Goal: Navigation & Orientation: Understand site structure

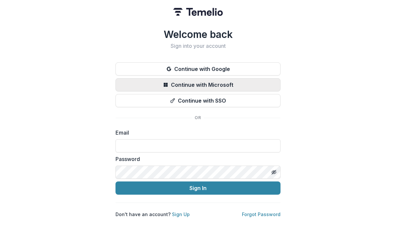
click at [186, 82] on button "Continue with Microsoft" at bounding box center [197, 84] width 165 height 13
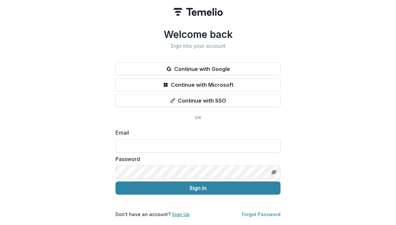
click at [173, 213] on link "Sign Up" at bounding box center [181, 214] width 18 height 6
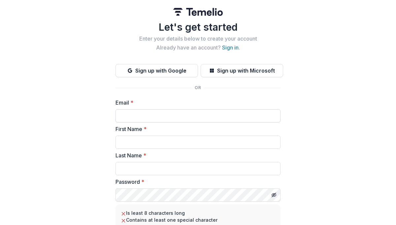
click at [180, 118] on input "Email *" at bounding box center [197, 115] width 165 height 13
type input "**********"
click at [180, 139] on input "First Name *" at bounding box center [197, 141] width 165 height 13
type input "***"
type input "****"
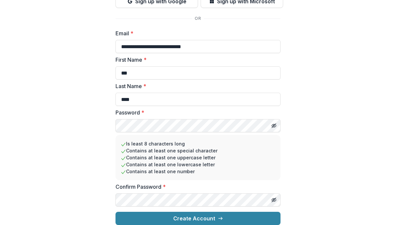
scroll to position [74, 0]
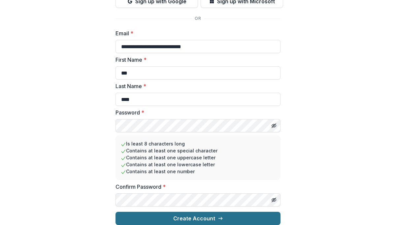
click at [212, 212] on button "Create Account" at bounding box center [197, 218] width 165 height 13
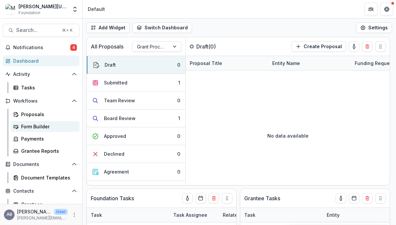
click at [35, 127] on div "Form Builder" at bounding box center [47, 126] width 53 height 7
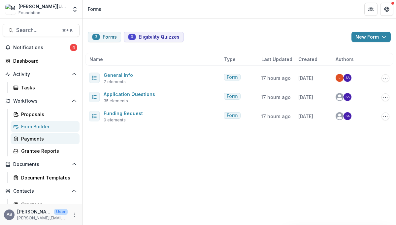
click at [28, 140] on div "Payments" at bounding box center [47, 138] width 53 height 7
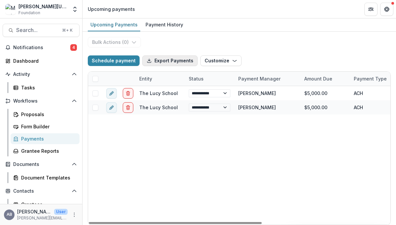
click at [159, 56] on button "Export Payments" at bounding box center [169, 60] width 55 height 11
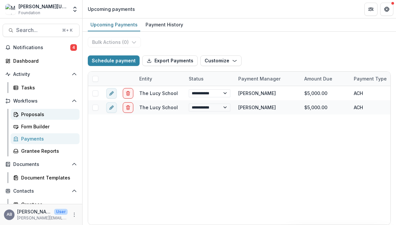
click at [32, 113] on div "Proposals" at bounding box center [47, 114] width 53 height 7
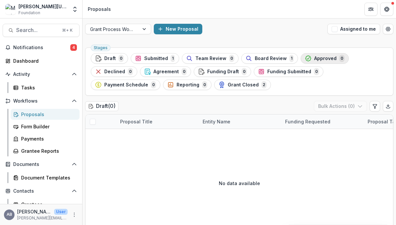
click at [314, 58] on span "Approved" at bounding box center [325, 59] width 22 height 6
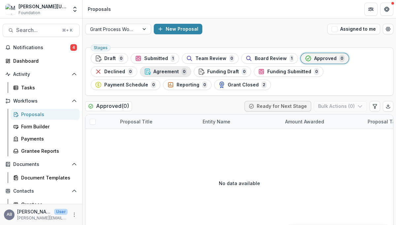
click at [169, 70] on span "Agreement" at bounding box center [165, 72] width 25 height 6
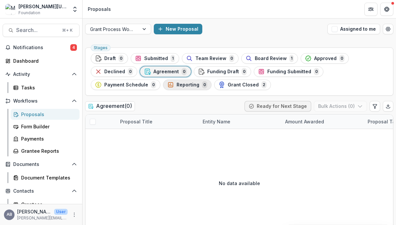
click at [167, 82] on icon "button" at bounding box center [170, 84] width 7 height 7
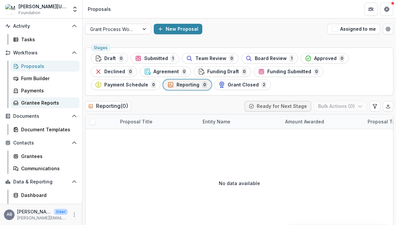
scroll to position [57, 0]
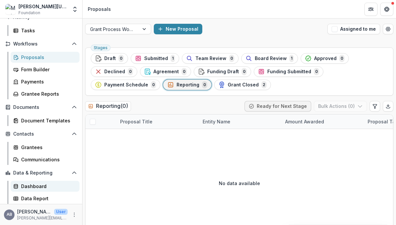
click at [34, 186] on div "Dashboard" at bounding box center [47, 186] width 53 height 7
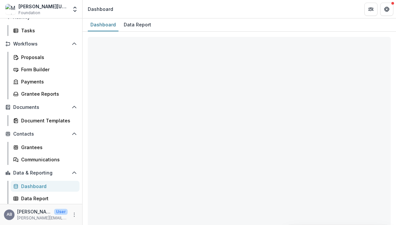
select select "**********"
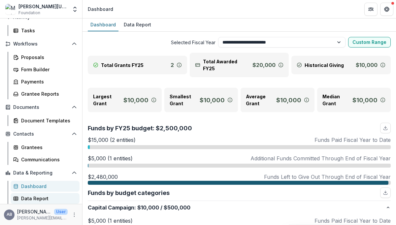
click at [25, 196] on div "Data Report" at bounding box center [47, 198] width 53 height 7
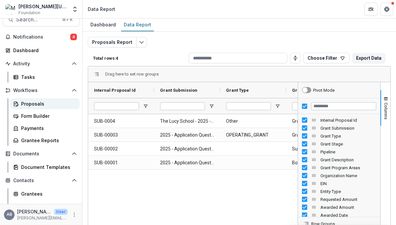
scroll to position [9, 0]
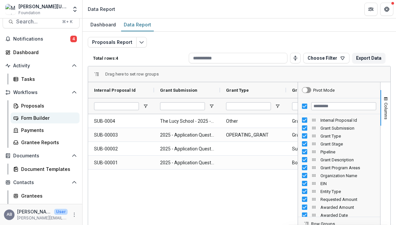
click at [31, 115] on div "Form Builder" at bounding box center [47, 117] width 53 height 7
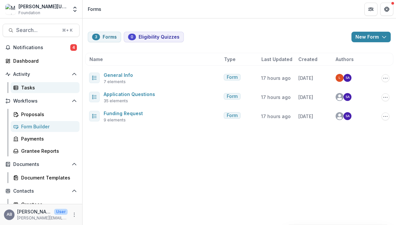
click at [26, 86] on div "Tasks" at bounding box center [47, 87] width 53 height 7
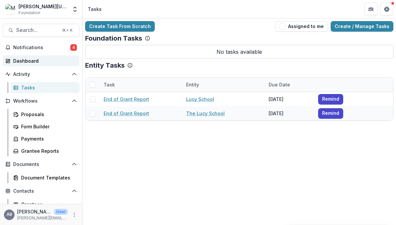
click at [17, 62] on div "Dashboard" at bounding box center [43, 60] width 61 height 7
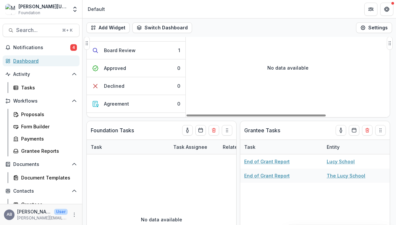
scroll to position [91, 0]
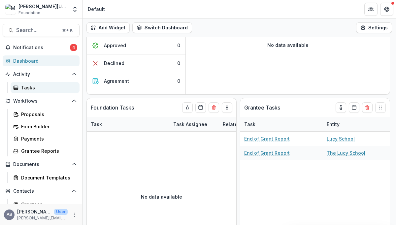
click at [24, 85] on div "Tasks" at bounding box center [47, 87] width 53 height 7
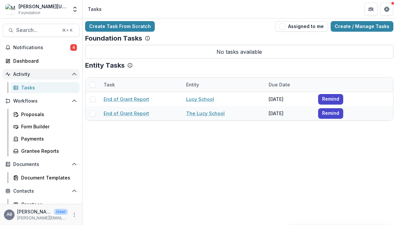
click at [22, 74] on span "Activity" at bounding box center [41, 75] width 56 height 6
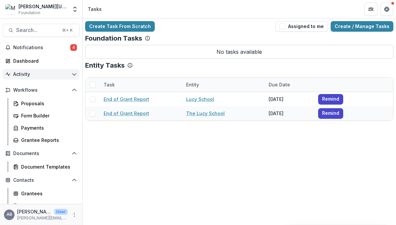
click at [22, 74] on span "Activity" at bounding box center [41, 75] width 56 height 6
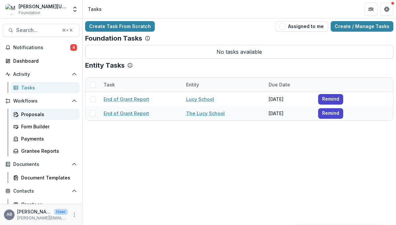
click at [32, 115] on div "Proposals" at bounding box center [47, 114] width 53 height 7
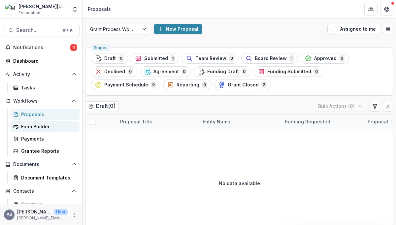
click at [32, 126] on div "Form Builder" at bounding box center [47, 126] width 53 height 7
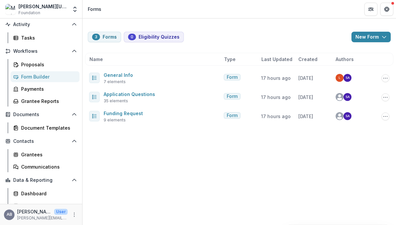
scroll to position [57, 0]
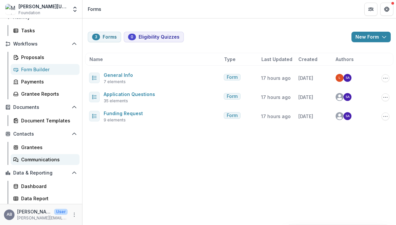
click at [34, 159] on div "Communications" at bounding box center [47, 159] width 53 height 7
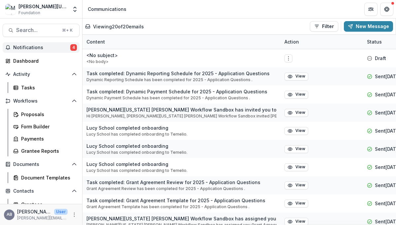
click at [30, 44] on button "Notifications 4" at bounding box center [41, 47] width 77 height 11
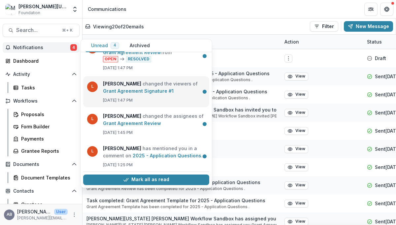
scroll to position [19, 0]
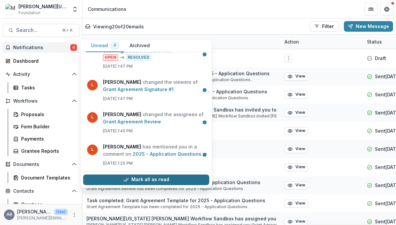
click at [146, 181] on button "Mark all as read" at bounding box center [146, 179] width 126 height 11
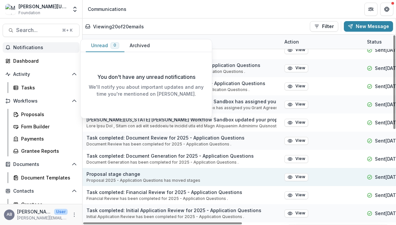
scroll to position [102, 0]
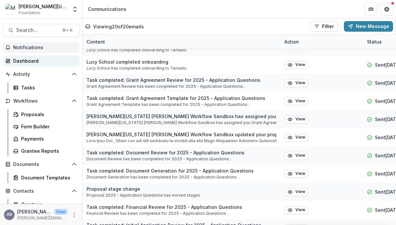
click at [25, 61] on div "Dashboard" at bounding box center [43, 60] width 61 height 7
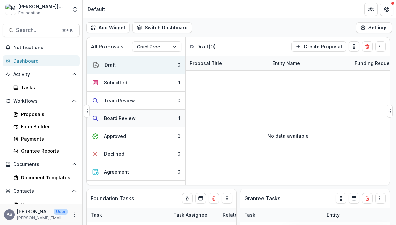
click at [119, 118] on div "Board Review" at bounding box center [120, 118] width 32 height 7
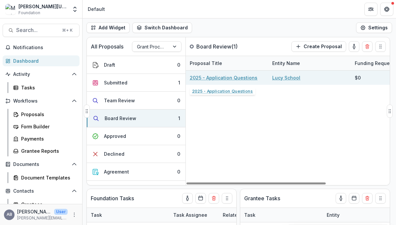
click at [231, 77] on link "2025 - Application Questions" at bounding box center [224, 77] width 68 height 7
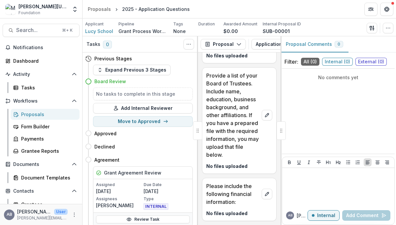
scroll to position [1456, 0]
